Goal: Task Accomplishment & Management: Complete application form

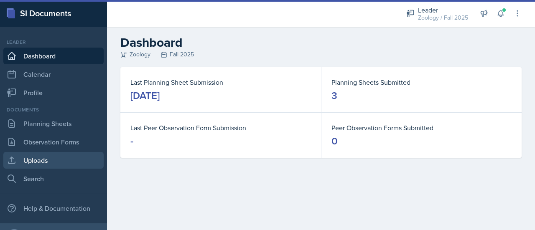
click at [64, 156] on link "Uploads" at bounding box center [53, 160] width 100 height 17
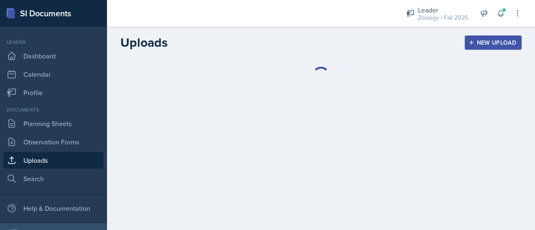
click at [503, 41] on div "New Upload" at bounding box center [493, 42] width 46 height 7
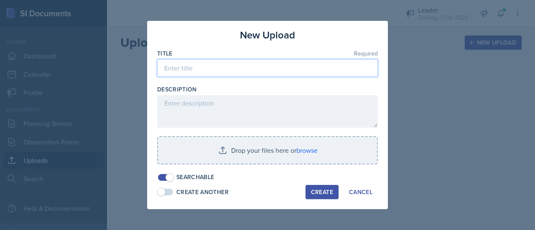
click at [298, 74] on input at bounding box center [267, 68] width 221 height 18
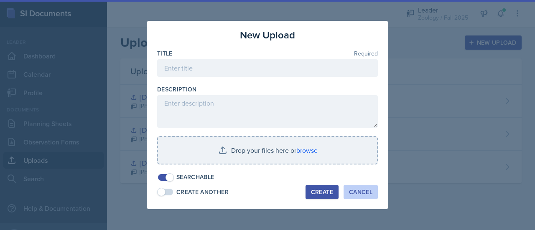
click at [358, 186] on button "Cancel" at bounding box center [360, 192] width 34 height 14
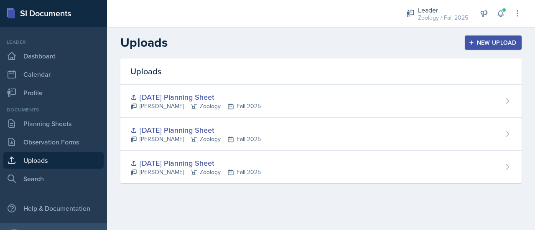
click at [486, 46] on div "New Upload" at bounding box center [493, 42] width 46 height 7
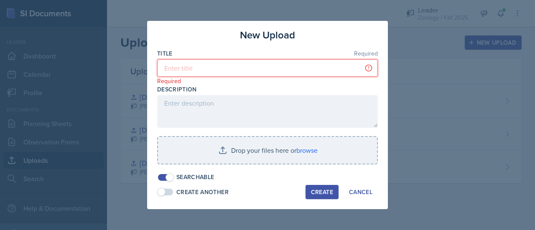
click at [324, 69] on input at bounding box center [267, 68] width 221 height 18
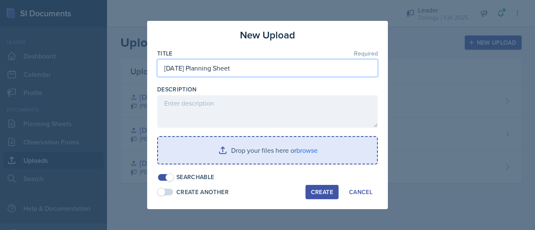
type input "[DATE] Planning Sheet"
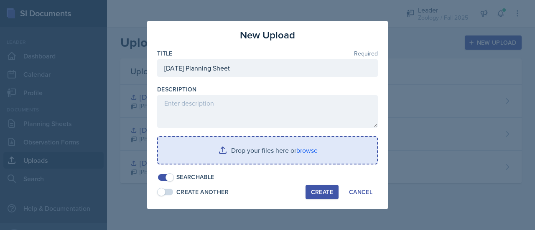
click at [308, 145] on input "file" at bounding box center [267, 150] width 219 height 27
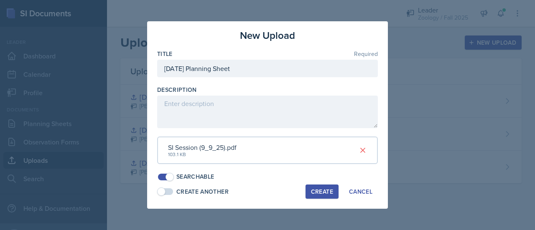
click at [322, 197] on button "Create" at bounding box center [321, 192] width 33 height 14
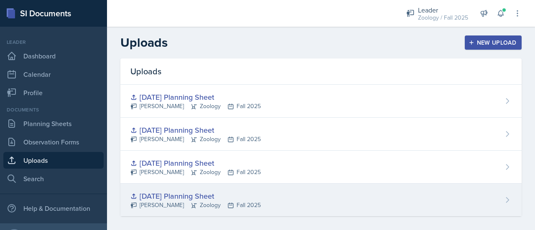
click at [270, 198] on div "[DATE] Planning Sheet [PERSON_NAME] Zoology Fall 2025" at bounding box center [320, 200] width 401 height 33
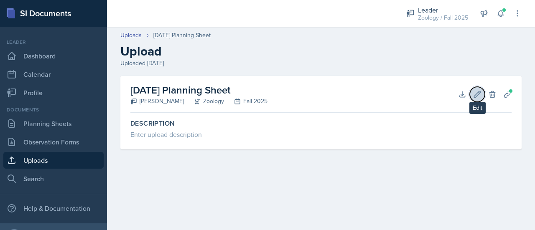
click at [477, 93] on icon at bounding box center [477, 94] width 6 height 6
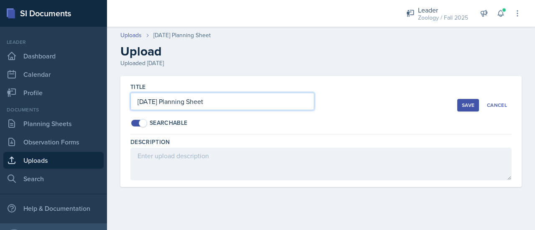
click at [157, 100] on input "[DATE] Planning Sheet" at bounding box center [222, 102] width 184 height 18
type input "[DATE] Planning Sheet"
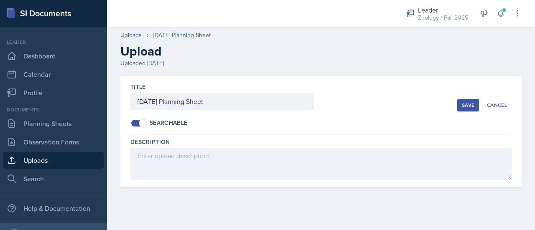
click at [467, 107] on div "Save" at bounding box center [468, 105] width 13 height 7
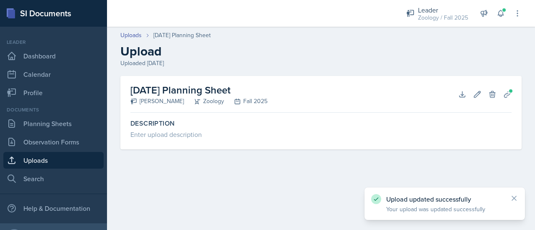
click at [74, 161] on link "Uploads" at bounding box center [53, 160] width 100 height 17
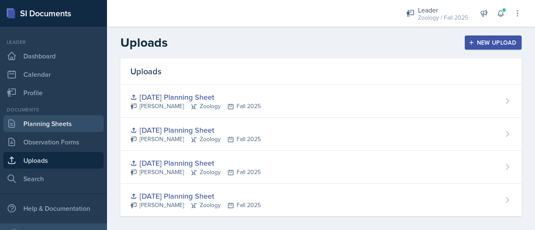
click at [63, 123] on link "Planning Sheets" at bounding box center [53, 123] width 100 height 17
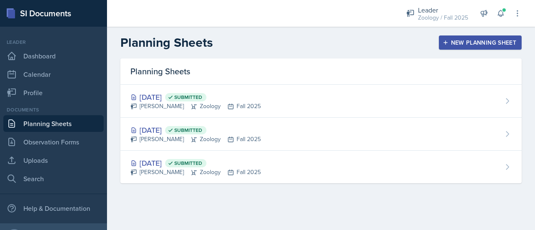
click at [457, 43] on div "New Planning Sheet" at bounding box center [480, 42] width 72 height 7
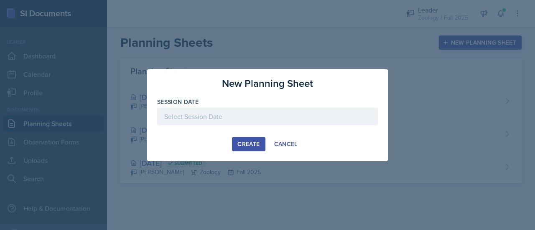
click at [292, 112] on div at bounding box center [267, 117] width 221 height 18
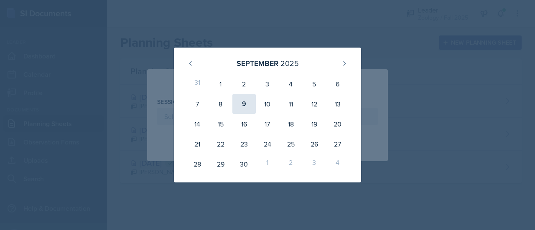
click at [240, 105] on div "9" at bounding box center [243, 104] width 23 height 20
type input "[DATE]"
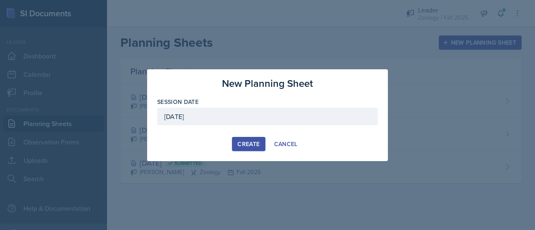
click at [247, 141] on div "Create" at bounding box center [248, 144] width 22 height 7
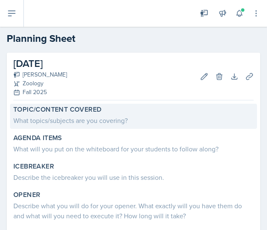
click at [42, 125] on div "What topics/subjects are you covering?" at bounding box center [133, 120] width 240 height 10
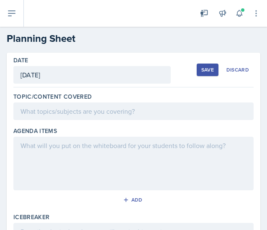
click at [43, 115] on div at bounding box center [133, 111] width 240 height 18
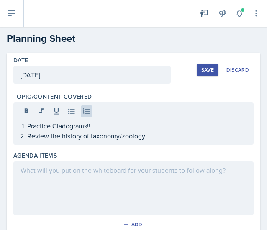
click at [60, 196] on div at bounding box center [133, 187] width 240 height 53
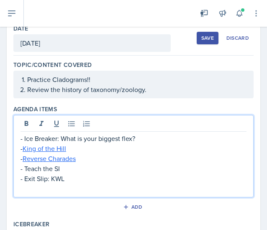
scroll to position [32, 0]
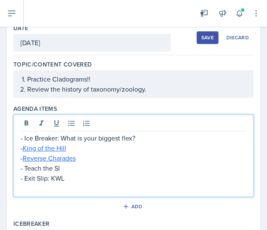
click at [57, 189] on p at bounding box center [133, 188] width 226 height 10
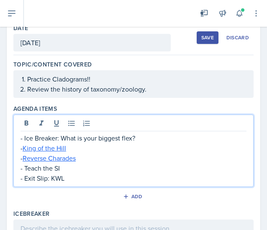
scroll to position [56, 0]
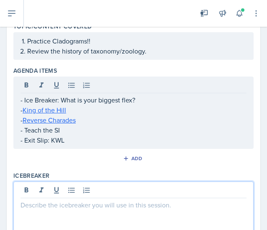
click at [39, 203] on p at bounding box center [133, 205] width 226 height 10
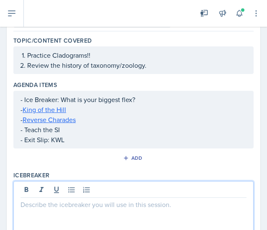
paste div
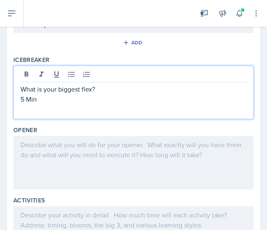
scroll to position [172, 0]
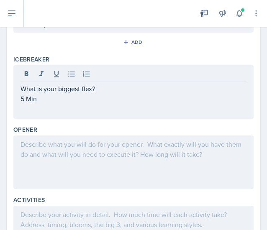
click at [43, 168] on div at bounding box center [133, 161] width 240 height 53
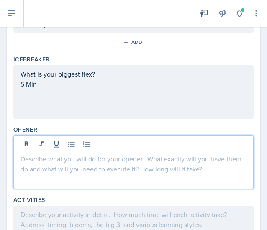
scroll to position [186, 0]
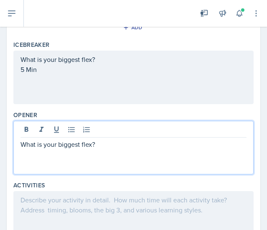
click at [78, 144] on p "What is your biggest flex?" at bounding box center [133, 144] width 226 height 10
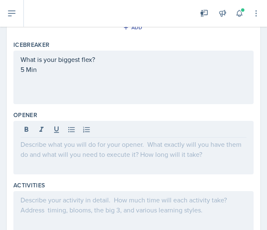
click at [39, 151] on div at bounding box center [133, 147] width 240 height 53
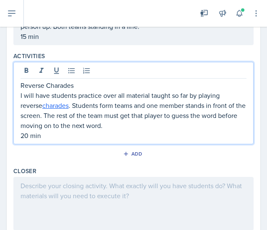
scroll to position [329, 0]
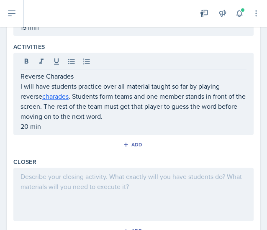
click at [47, 188] on div at bounding box center [133, 194] width 240 height 53
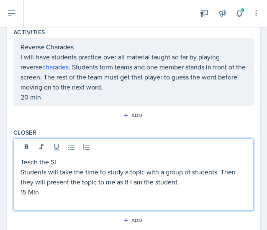
scroll to position [366, 0]
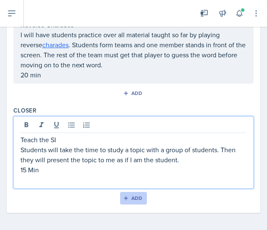
click at [137, 195] on div "Add" at bounding box center [134, 198] width 18 height 7
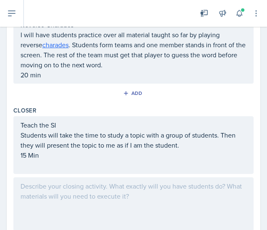
click at [90, 186] on div at bounding box center [133, 203] width 240 height 53
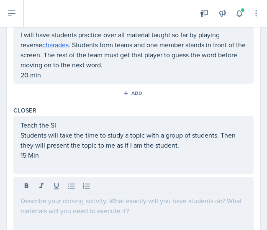
click at [51, 203] on div at bounding box center [133, 203] width 240 height 53
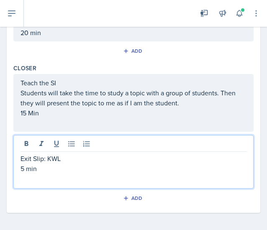
scroll to position [0, 0]
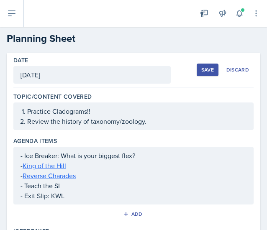
click at [206, 62] on div "Save Discard" at bounding box center [224, 69] width 57 height 19
click at [206, 64] on button "Save" at bounding box center [207, 70] width 22 height 13
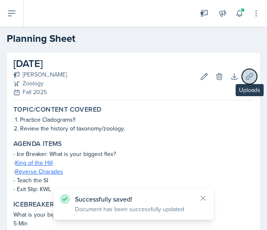
click at [245, 74] on icon at bounding box center [249, 76] width 8 height 8
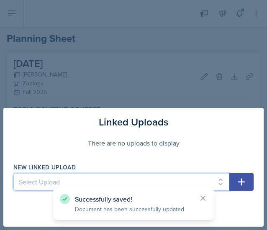
click at [61, 178] on select "Select Upload [DATE] Planning Sheet [DATE] Planning Sheet [DATE] Planning Sheet…" at bounding box center [121, 182] width 216 height 18
select select "8347b388-cb79-4505-9fd1-15a22260a019"
click at [13, 173] on select "Select Upload [DATE] Planning Sheet [DATE] Planning Sheet [DATE] Planning Sheet…" at bounding box center [121, 182] width 216 height 18
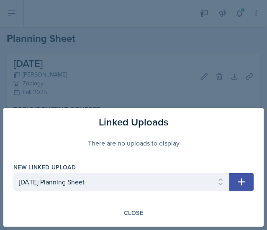
click at [245, 179] on icon "button" at bounding box center [241, 182] width 10 height 10
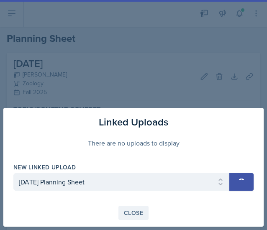
select select
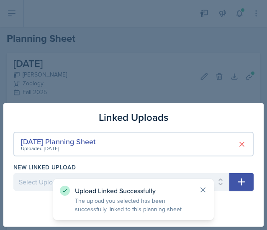
click at [201, 191] on icon at bounding box center [203, 190] width 4 height 4
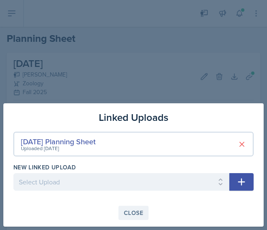
click at [142, 219] on button "Close" at bounding box center [133, 213] width 30 height 14
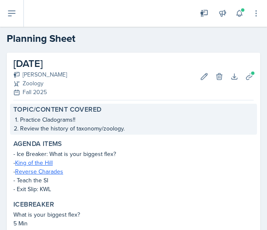
scroll to position [257, 0]
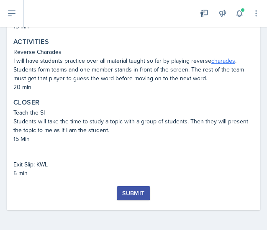
click at [133, 193] on div "Submit" at bounding box center [133, 193] width 22 height 7
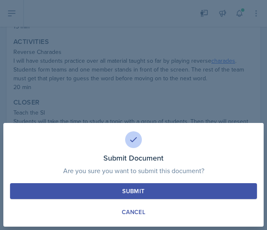
click at [143, 188] on div "Submit" at bounding box center [133, 191] width 22 height 8
